Goal: Contribute content: Add original content to the website for others to see

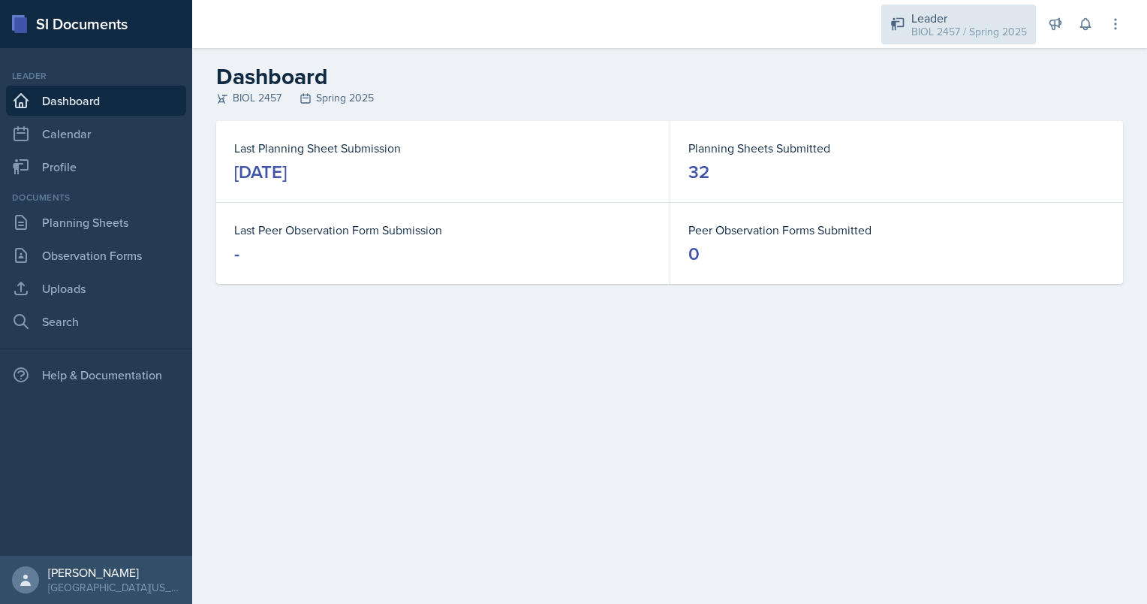
click at [999, 26] on div "BIOL 2457 / Spring 2025" at bounding box center [970, 32] width 116 height 16
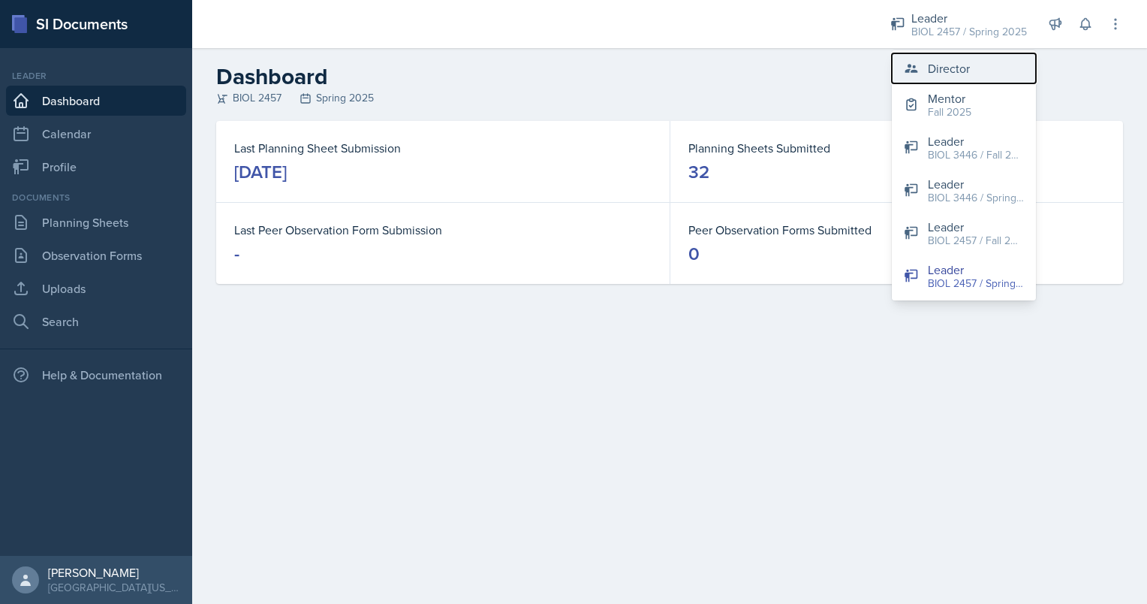
click at [990, 59] on button "Director" at bounding box center [964, 68] width 144 height 30
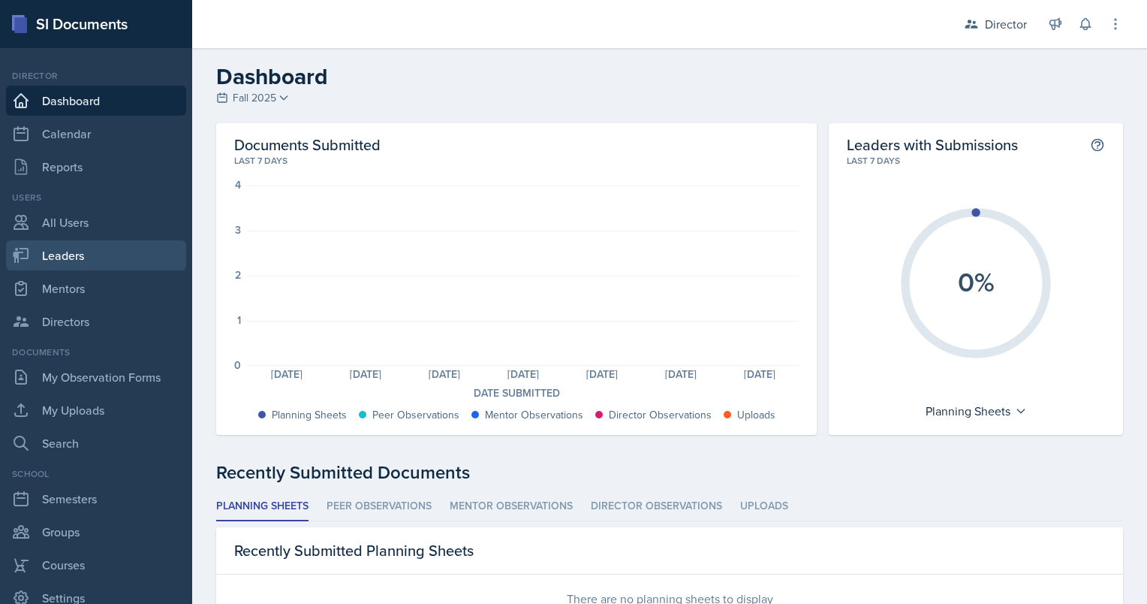
click at [125, 267] on link "Leaders" at bounding box center [96, 255] width 180 height 30
select select "a8c40de0-d7eb-4f82-90ee-ac0c6ce45f71"
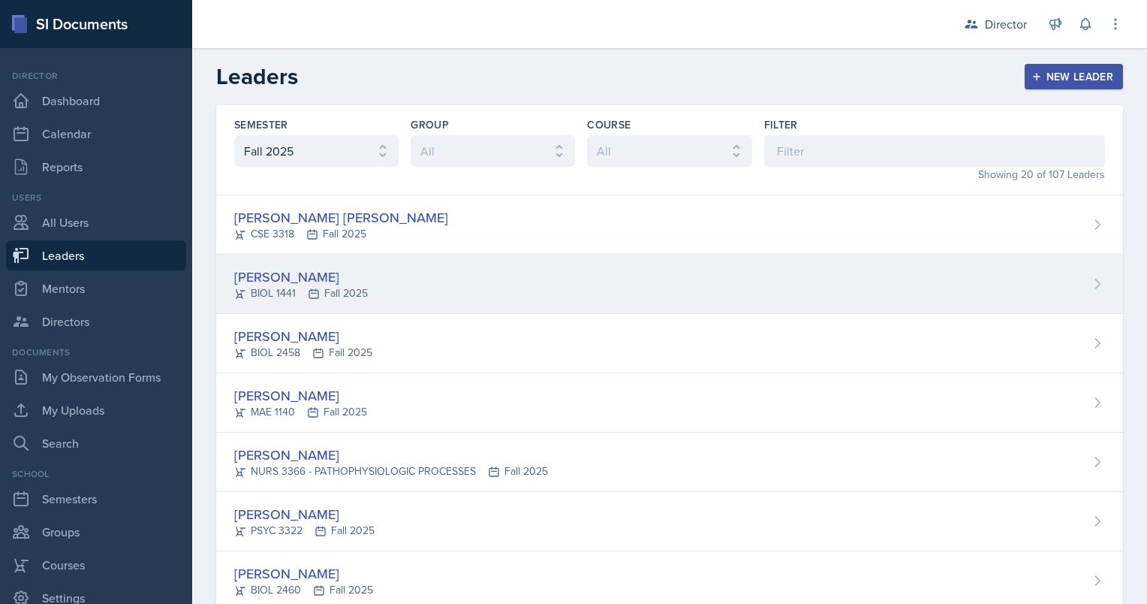
click at [310, 276] on div "[PERSON_NAME]" at bounding box center [301, 277] width 134 height 20
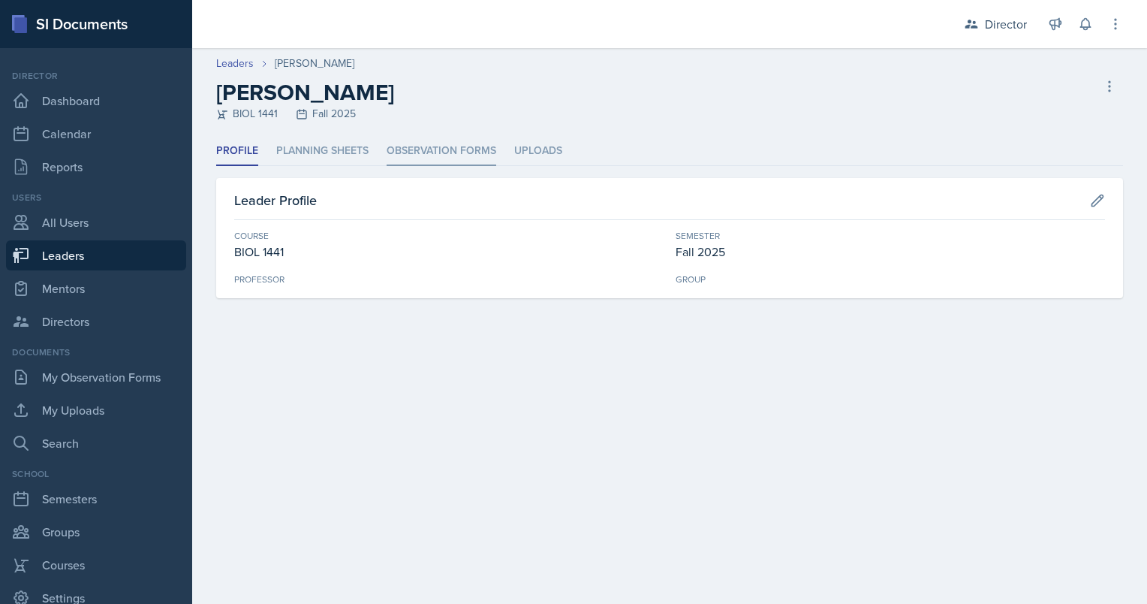
click at [472, 161] on li "Observation Forms" at bounding box center [442, 151] width 110 height 29
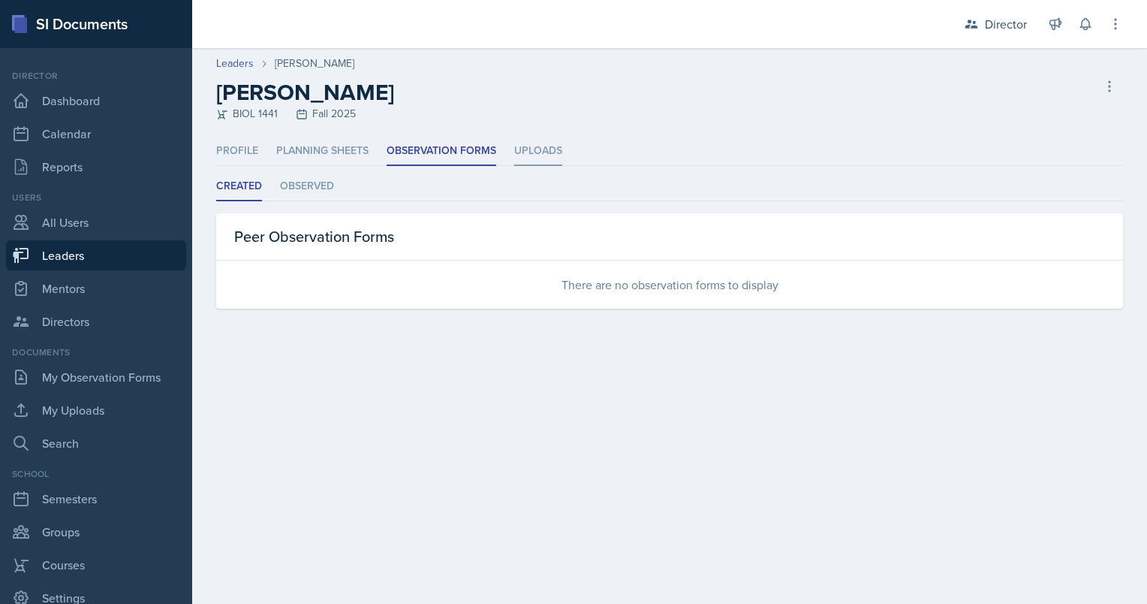
click at [548, 149] on li "Uploads" at bounding box center [538, 151] width 48 height 29
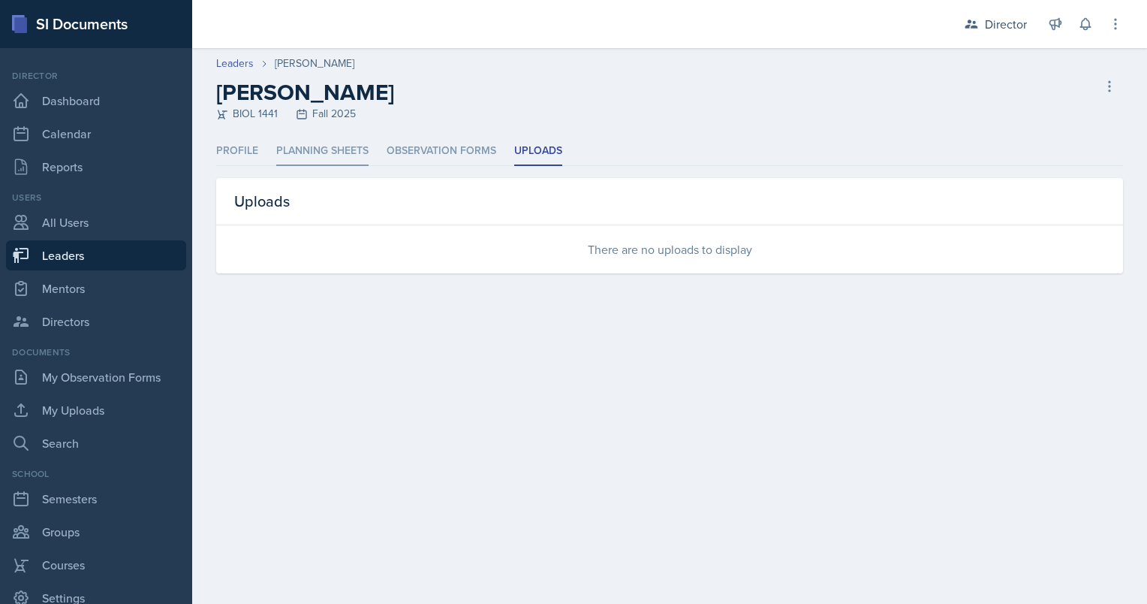
click at [331, 155] on li "Planning Sheets" at bounding box center [322, 151] width 92 height 29
click at [235, 159] on li "Profile" at bounding box center [237, 151] width 42 height 29
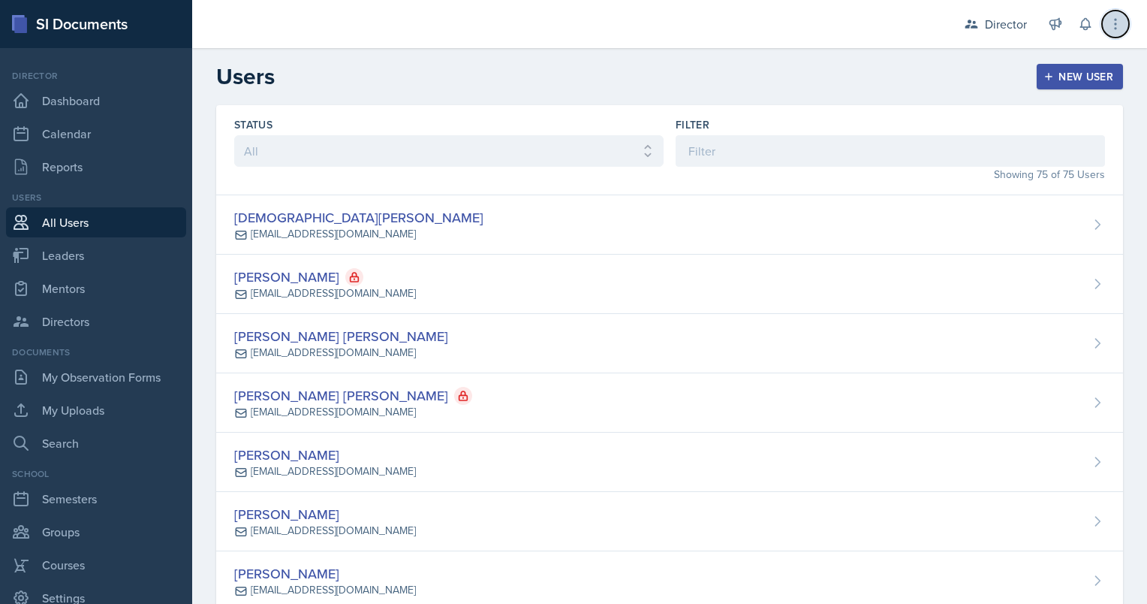
click at [1113, 29] on icon at bounding box center [1115, 24] width 15 height 15
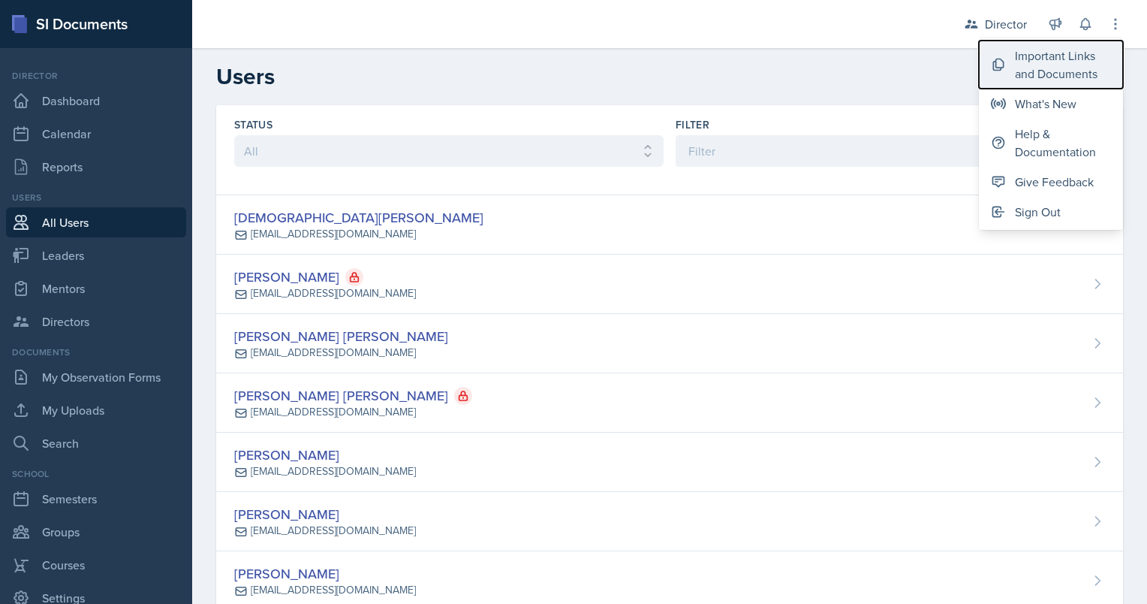
click at [1059, 71] on div "Important Links and Documents" at bounding box center [1063, 65] width 96 height 36
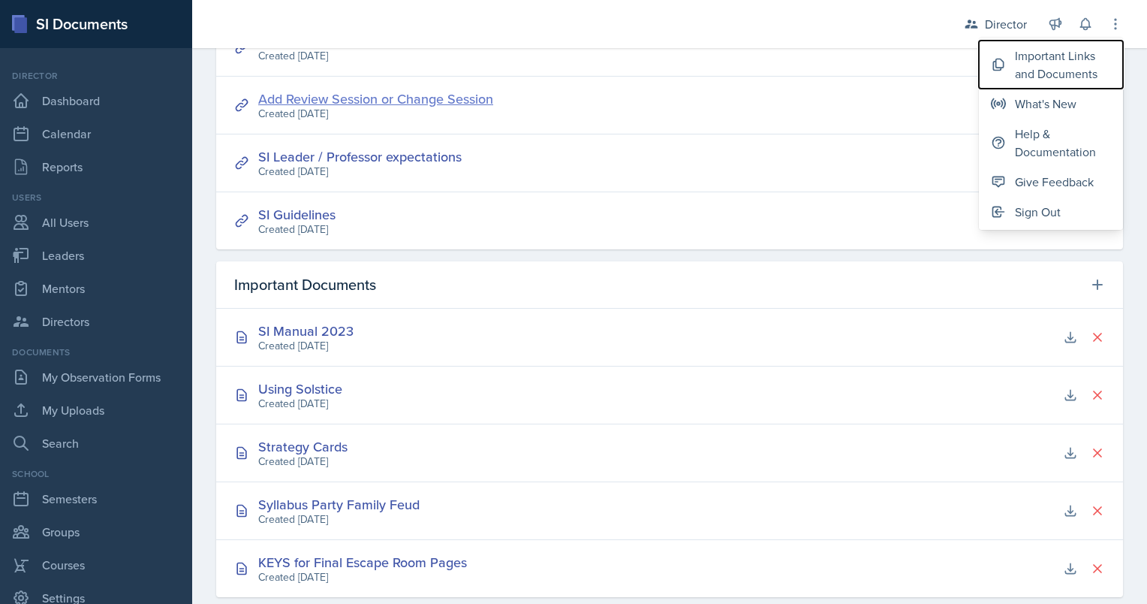
scroll to position [249, 0]
click at [1090, 288] on icon at bounding box center [1097, 285] width 15 height 15
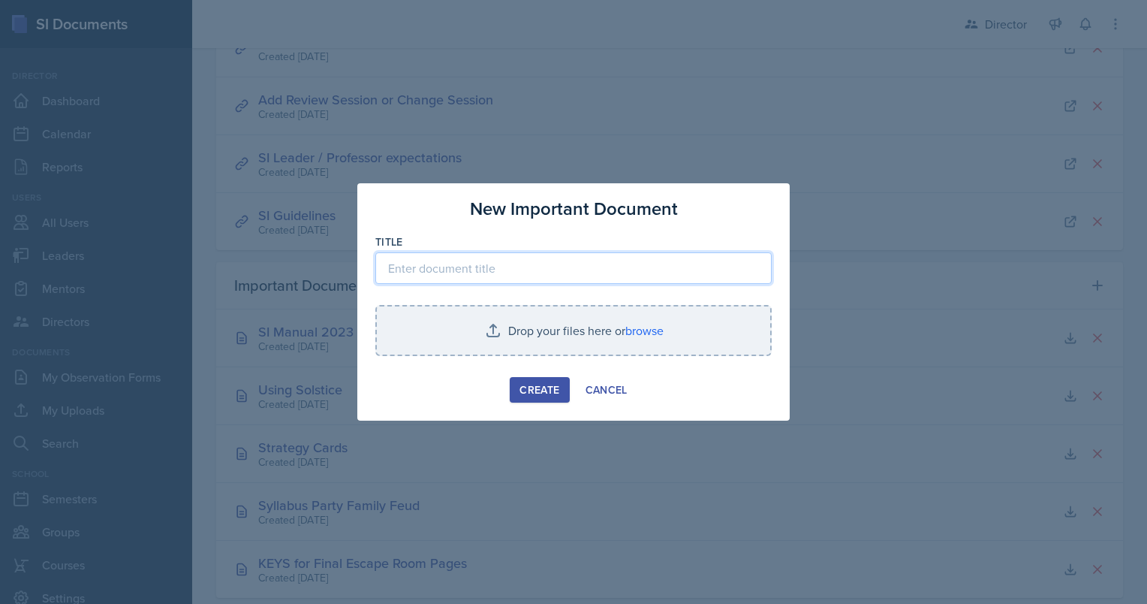
click at [529, 272] on input at bounding box center [573, 268] width 396 height 32
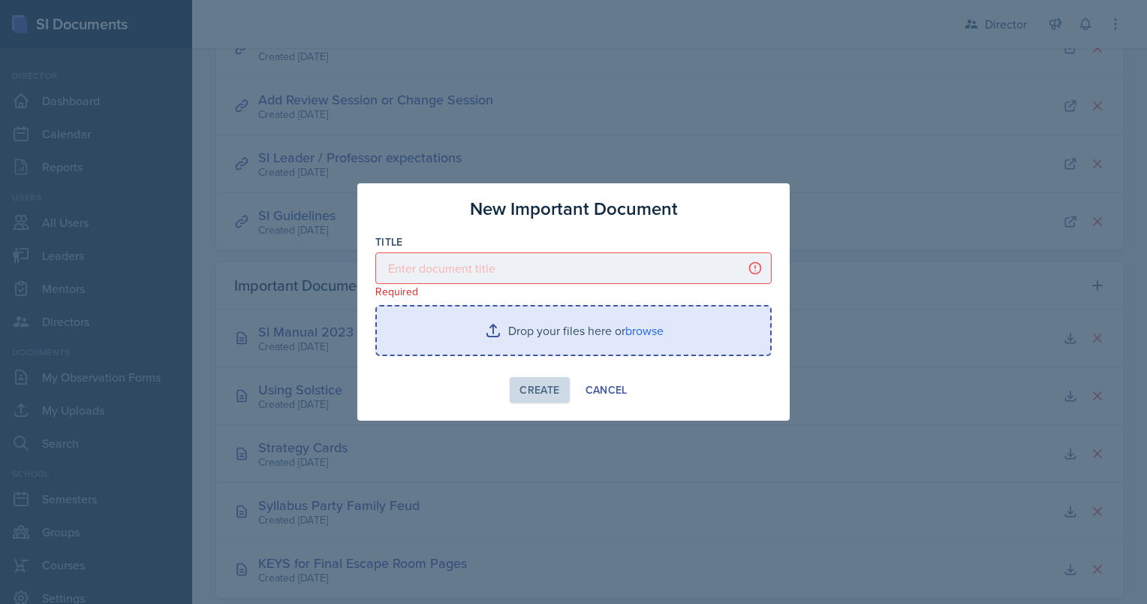
click at [652, 330] on input "file" at bounding box center [573, 330] width 393 height 48
click at [650, 319] on input "file" at bounding box center [573, 330] width 393 height 48
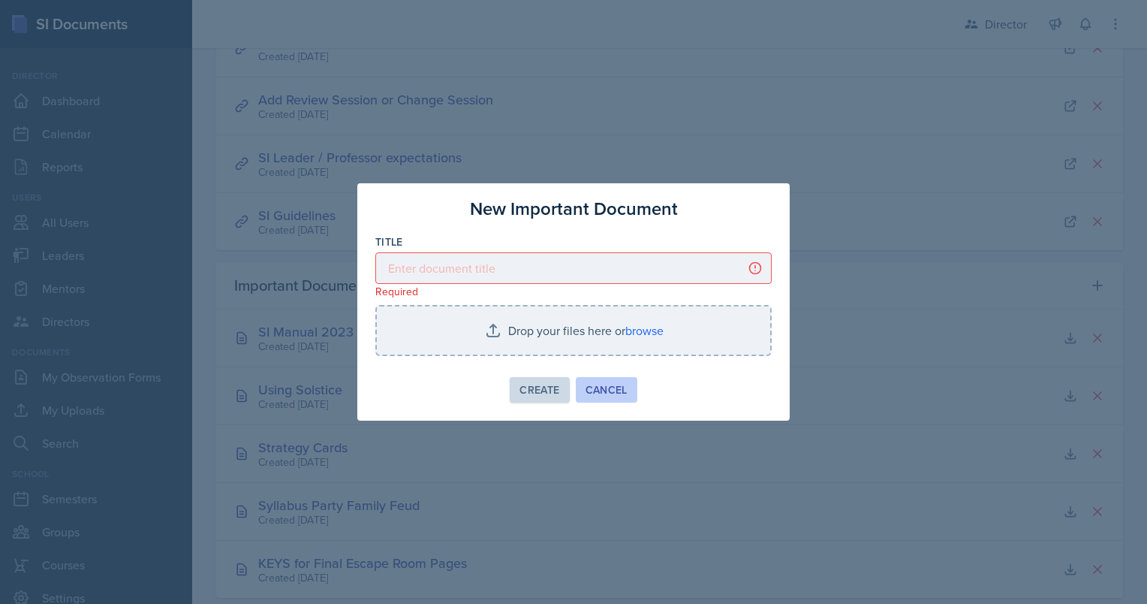
click at [616, 395] on div "Cancel" at bounding box center [607, 390] width 42 height 12
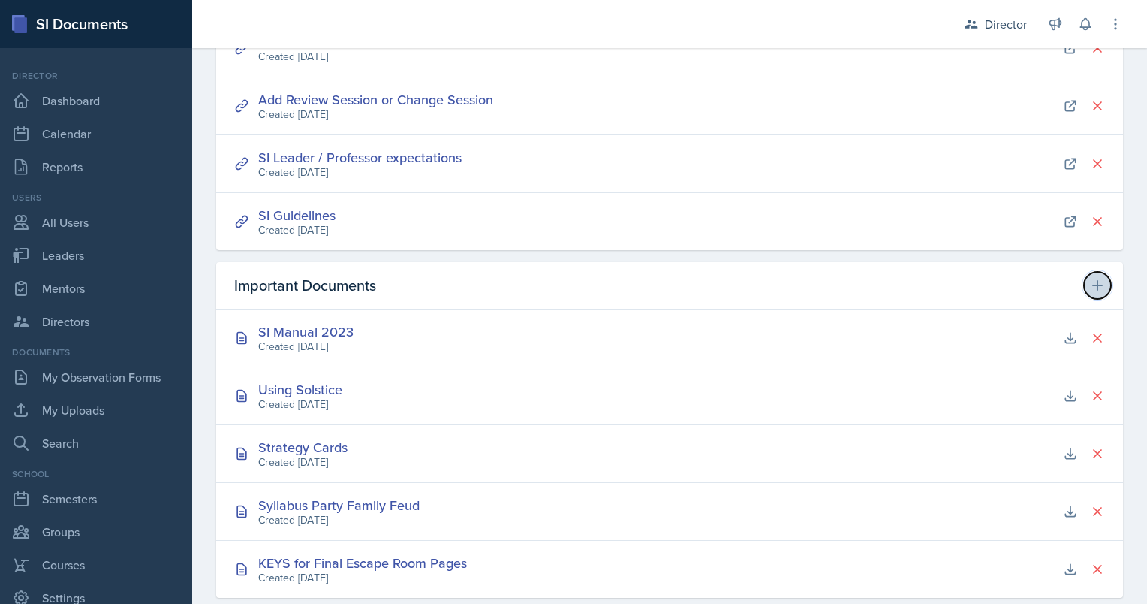
click at [1091, 288] on icon at bounding box center [1097, 285] width 15 height 15
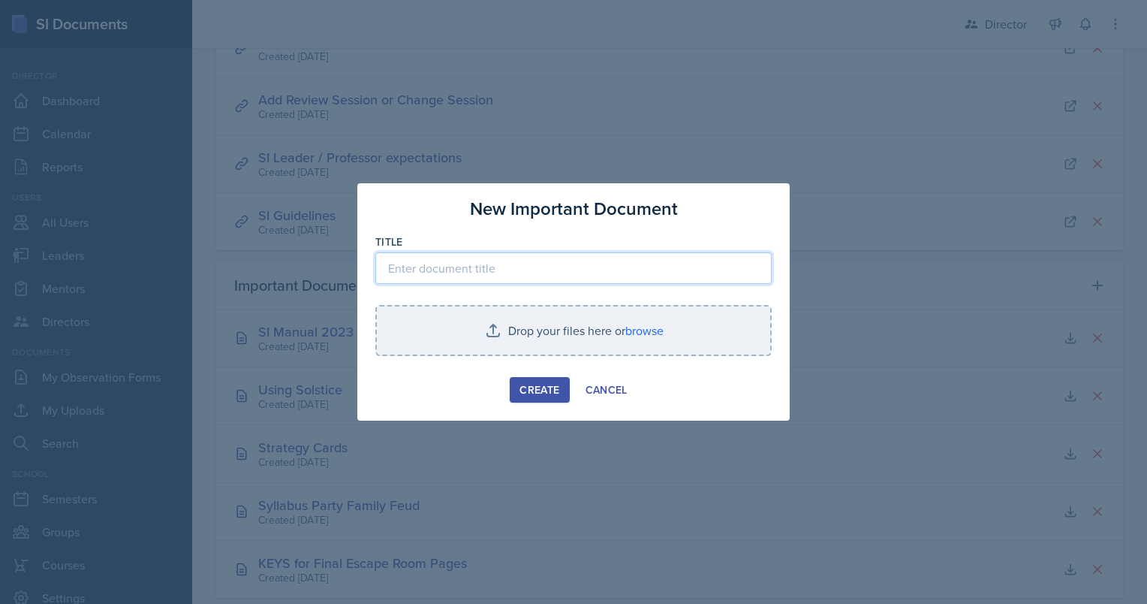
click at [576, 262] on input at bounding box center [573, 268] width 396 height 32
type input "k"
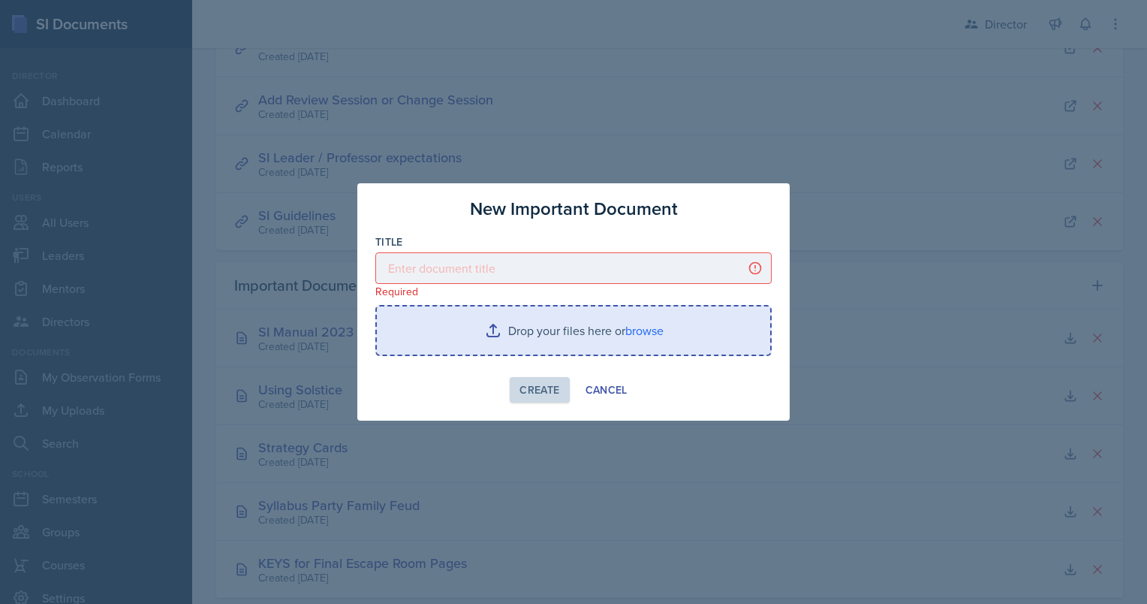
click at [648, 332] on input "file" at bounding box center [573, 330] width 393 height 48
click at [653, 331] on input "file" at bounding box center [573, 330] width 393 height 48
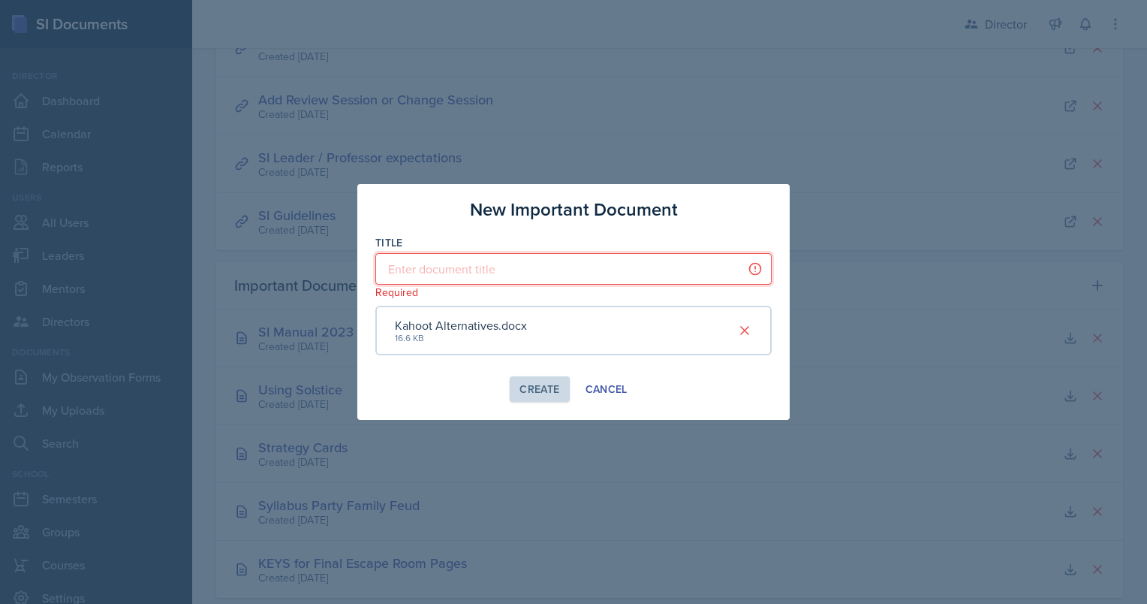
click at [553, 273] on input at bounding box center [573, 269] width 396 height 32
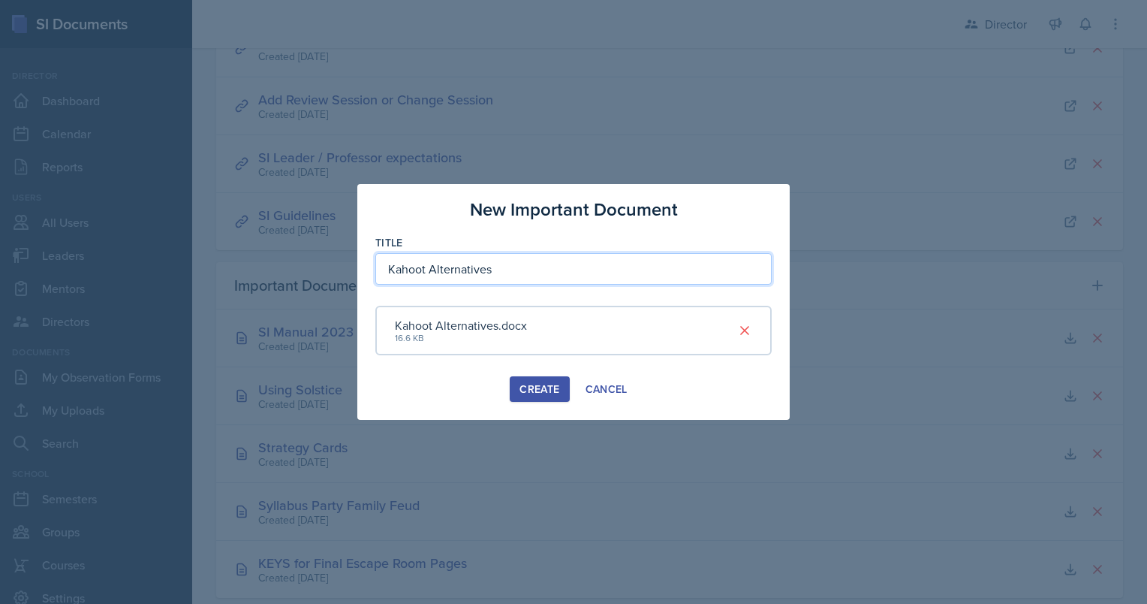
type input "Kahoot Alternatives"
click at [559, 378] on button "Create" at bounding box center [539, 389] width 59 height 26
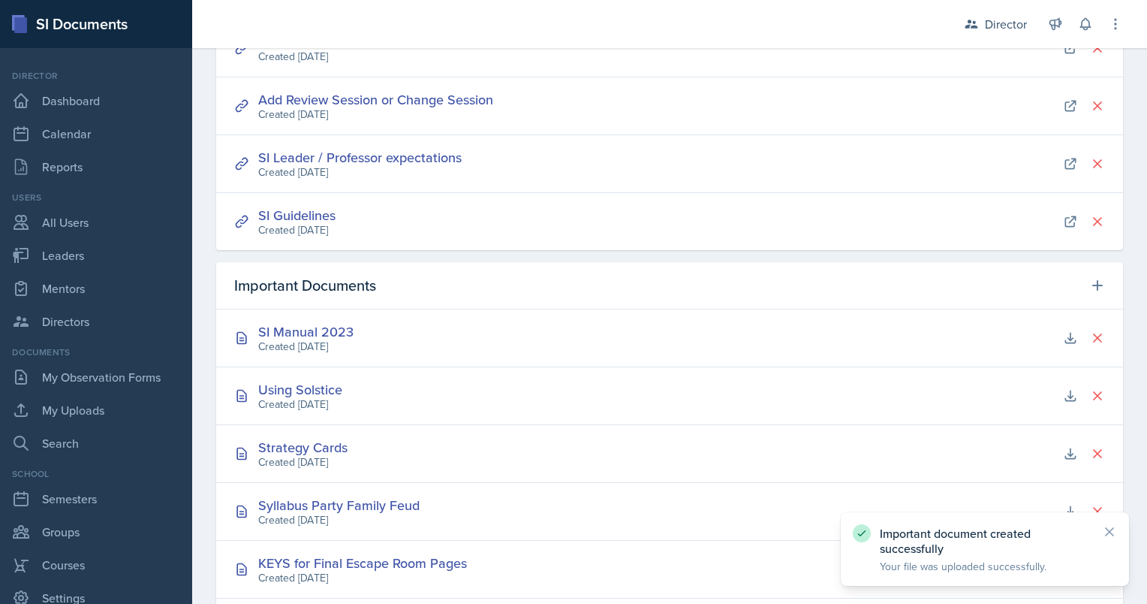
scroll to position [334, 0]
